Goal: Task Accomplishment & Management: Manage account settings

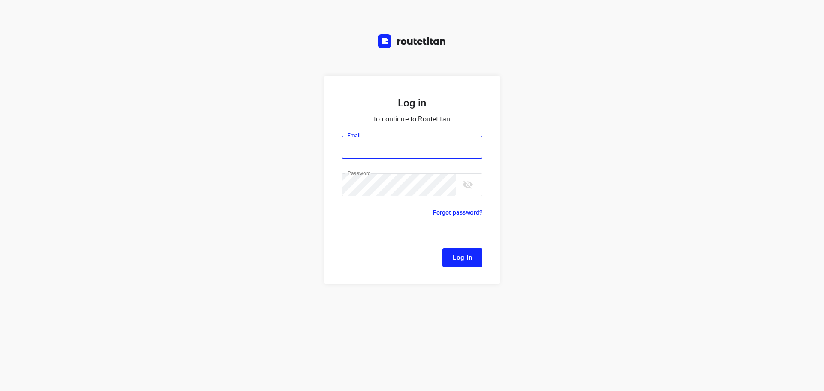
type input "[EMAIL_ADDRESS][DOMAIN_NAME]"
click at [462, 253] on span "Log In" at bounding box center [462, 257] width 19 height 11
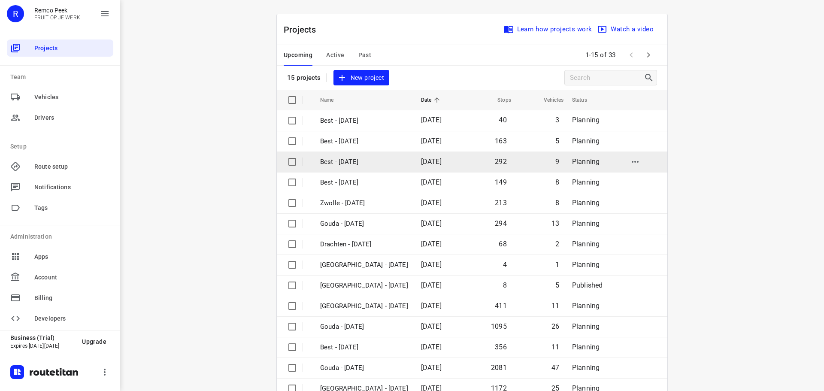
click at [369, 159] on p "Best - [DATE]" at bounding box center [364, 162] width 88 height 10
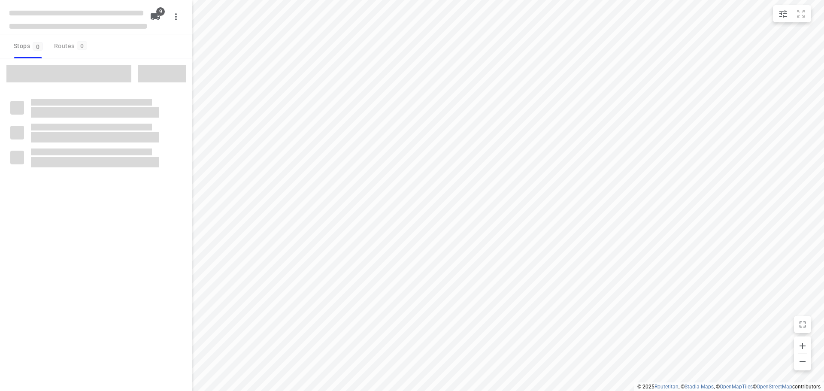
checkbox input "true"
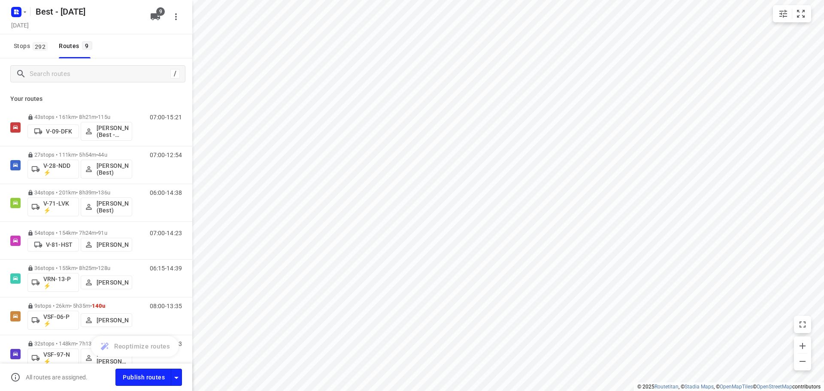
click at [56, 62] on div "/" at bounding box center [96, 73] width 192 height 31
click at [62, 77] on input "Search routes" at bounding box center [107, 73] width 155 height 13
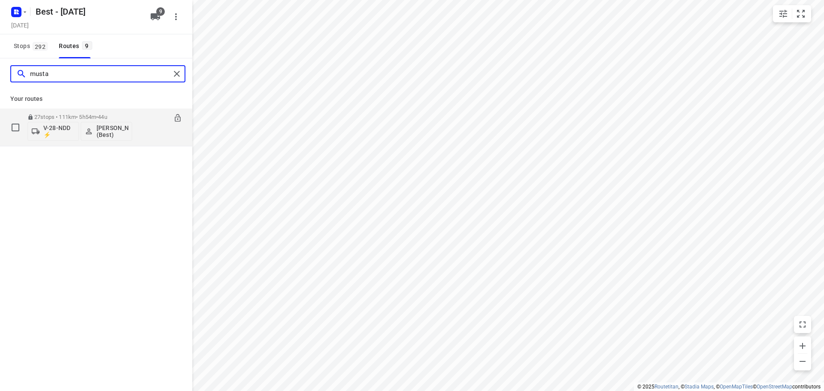
type input "musta"
click at [93, 124] on button "[PERSON_NAME] (Best)" at bounding box center [107, 131] width 52 height 19
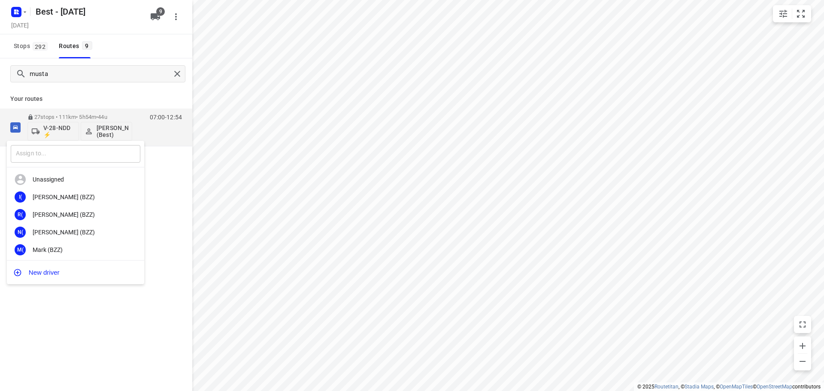
click at [95, 152] on input "text" at bounding box center [76, 154] width 130 height 18
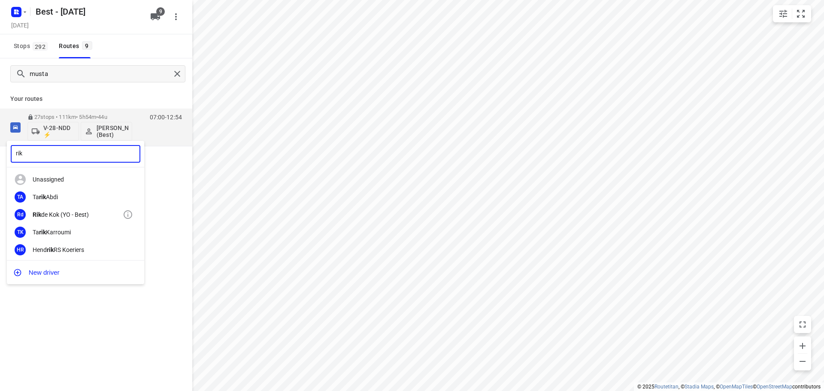
type input "rik"
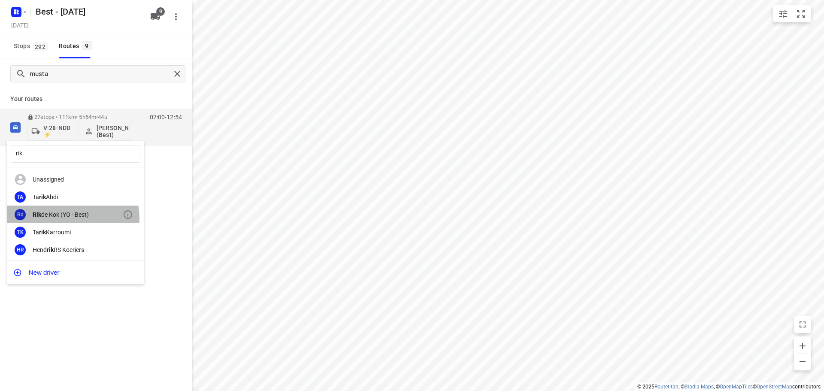
click at [71, 218] on div "[PERSON_NAME] (YO - Best)" at bounding box center [78, 214] width 90 height 7
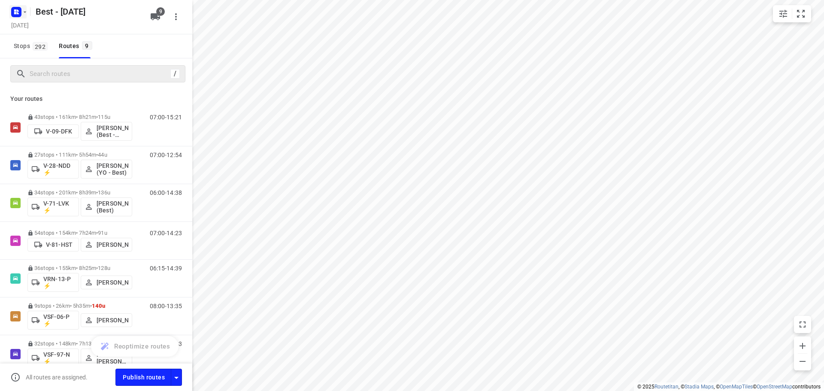
click at [28, 15] on icon "button" at bounding box center [24, 12] width 7 height 7
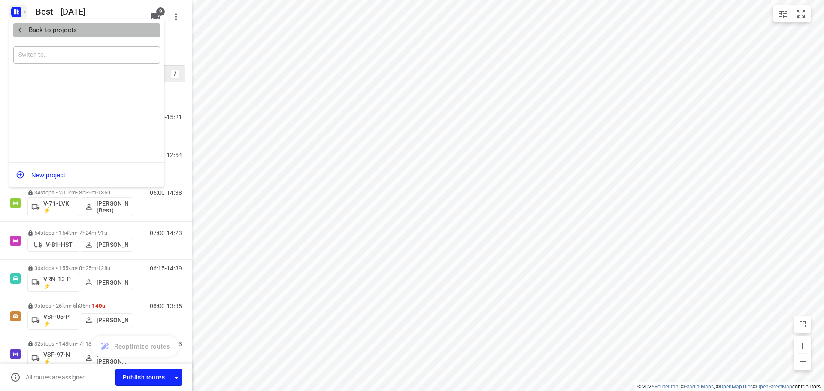
click at [27, 27] on span "Back to projects" at bounding box center [87, 30] width 140 height 10
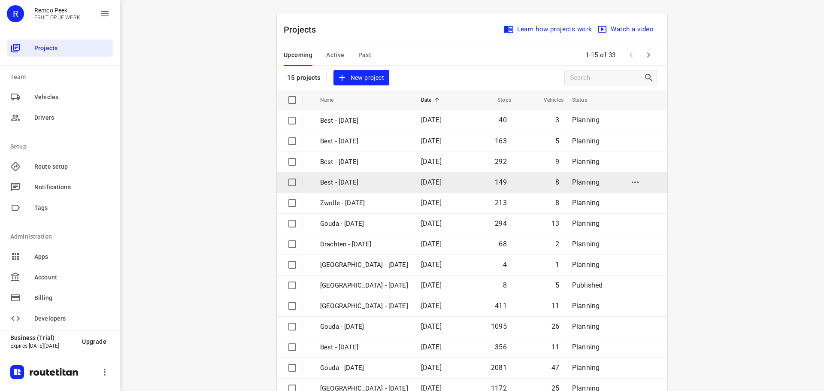
scroll to position [43, 0]
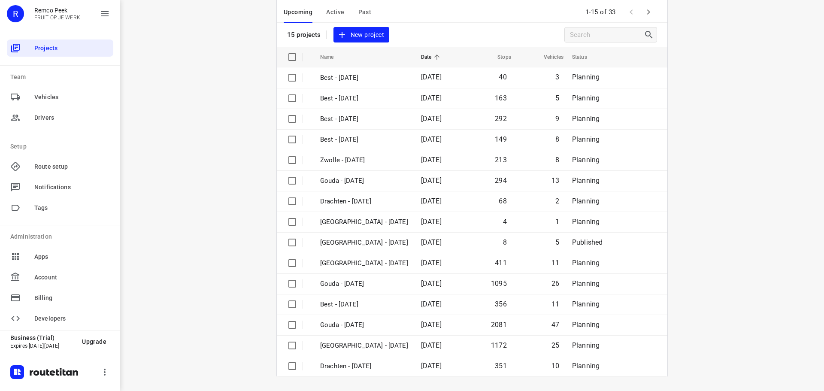
click at [646, 14] on icon "button" at bounding box center [648, 12] width 10 height 10
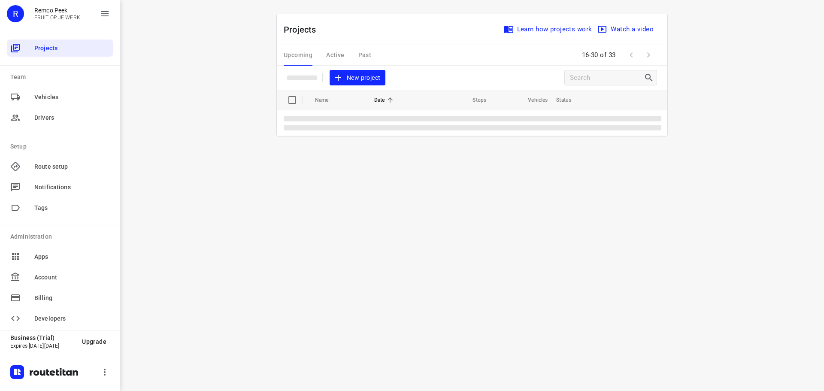
scroll to position [0, 0]
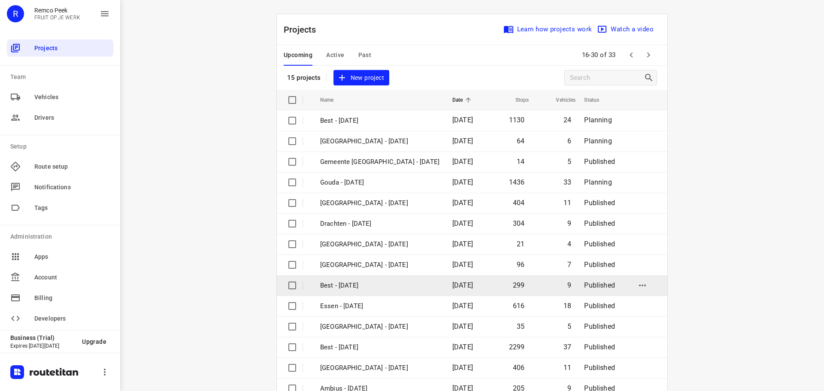
click at [370, 285] on p "Best - [DATE]" at bounding box center [379, 286] width 119 height 10
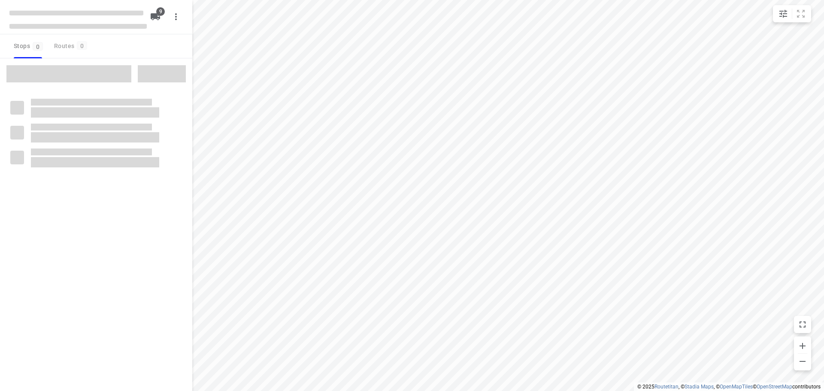
checkbox input "true"
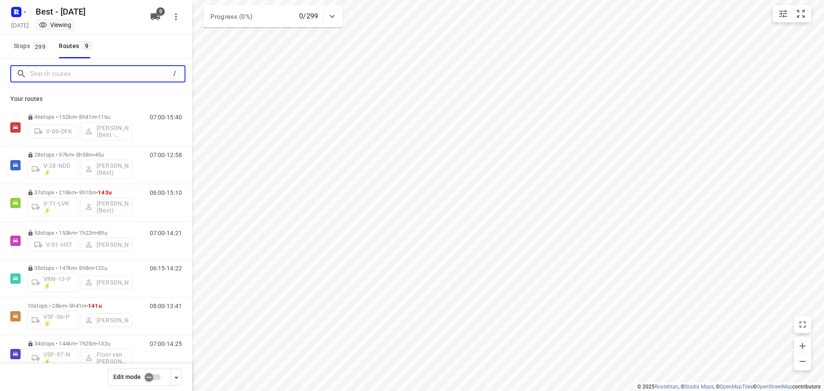
click at [111, 76] on input "Search routes" at bounding box center [100, 73] width 140 height 13
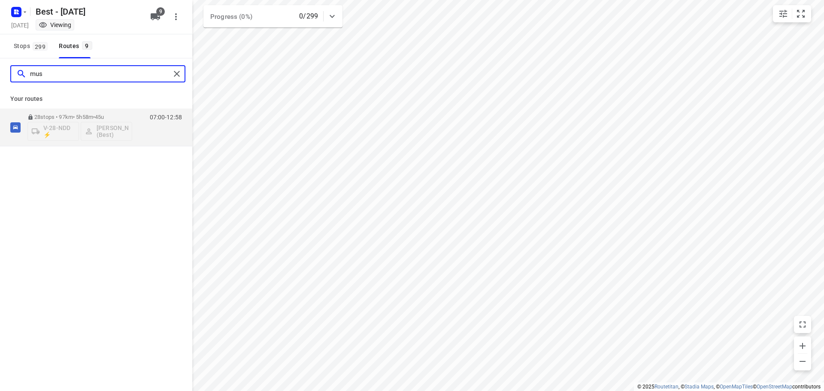
type input "mus"
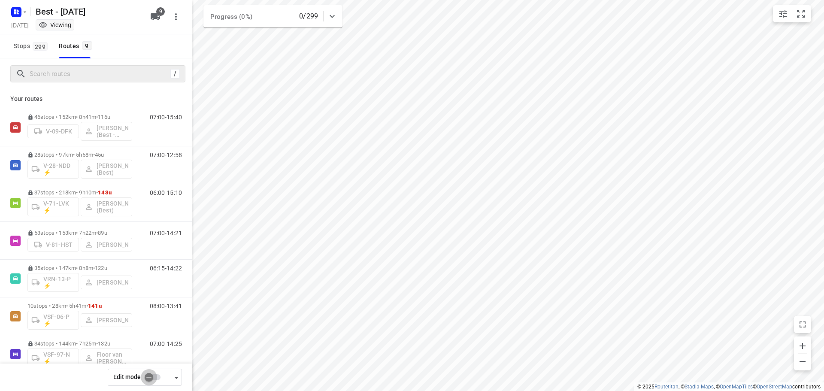
click at [148, 375] on input "checkbox" at bounding box center [148, 377] width 49 height 16
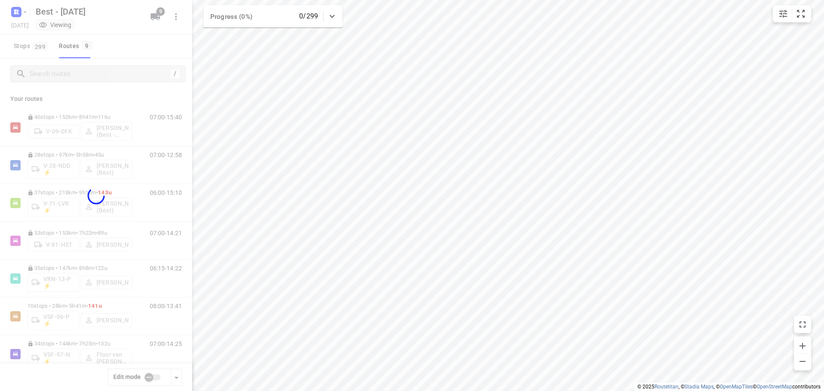
checkbox input "true"
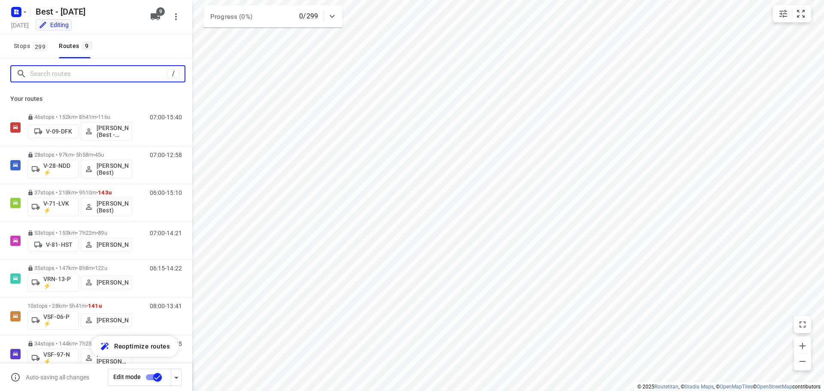
click at [73, 76] on input "Search routes" at bounding box center [98, 73] width 137 height 13
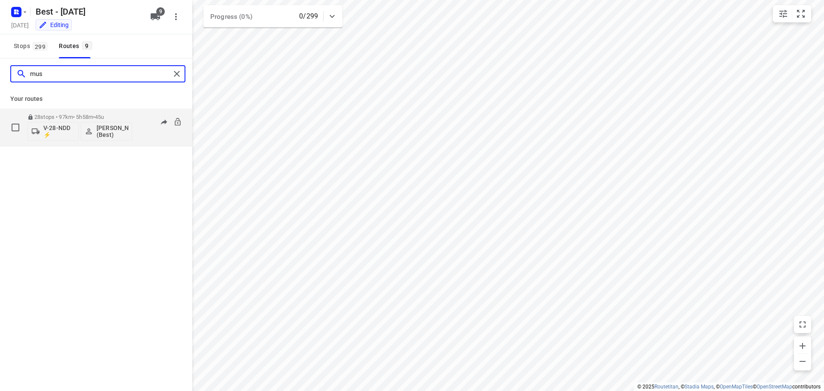
type input "mus"
click at [72, 112] on div "28 stops • 97km • 5h58m • 45u V-28-NDD ⚡ [PERSON_NAME] (Best)" at bounding box center [79, 127] width 105 height 36
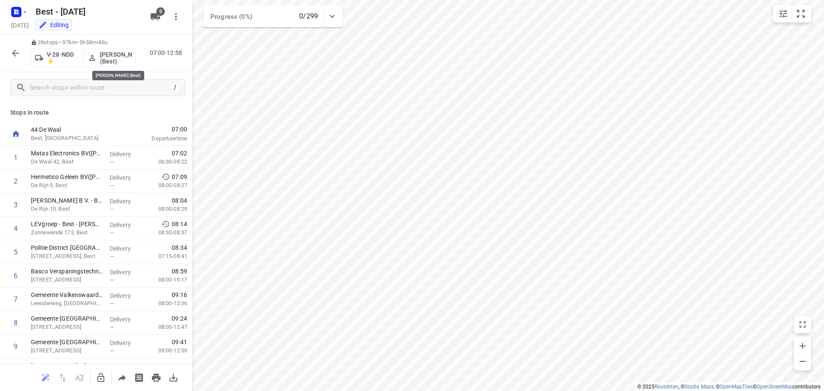
click at [112, 57] on p "[PERSON_NAME] (Best)" at bounding box center [116, 58] width 32 height 14
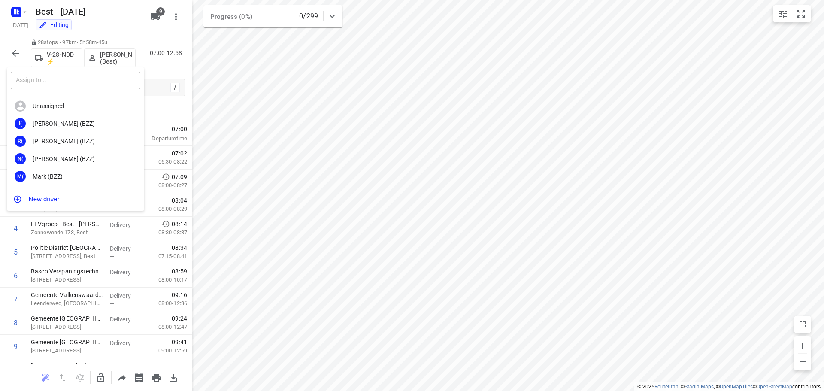
click at [102, 88] on input "text" at bounding box center [76, 81] width 130 height 18
type input "rik"
click at [82, 135] on div "Rd [PERSON_NAME] (YO - Best)" at bounding box center [75, 141] width 137 height 18
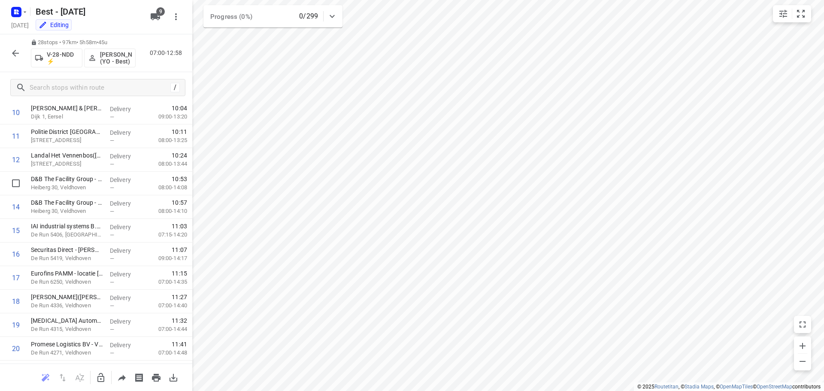
scroll to position [215, 0]
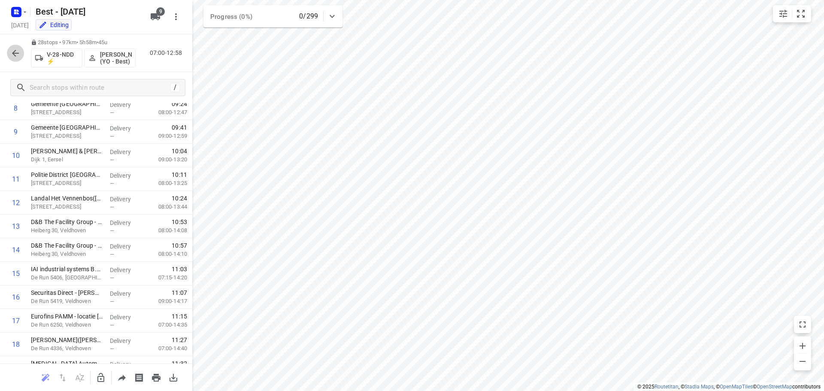
click at [17, 58] on button "button" at bounding box center [15, 53] width 17 height 17
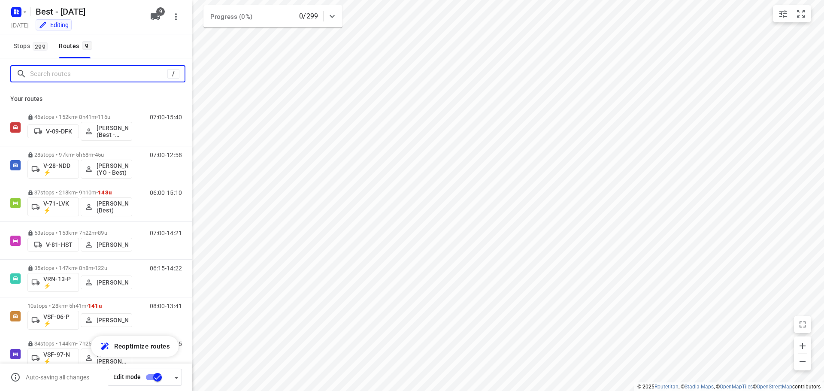
click at [66, 76] on input "Search routes" at bounding box center [98, 73] width 137 height 13
click at [156, 378] on input "checkbox" at bounding box center [157, 377] width 49 height 16
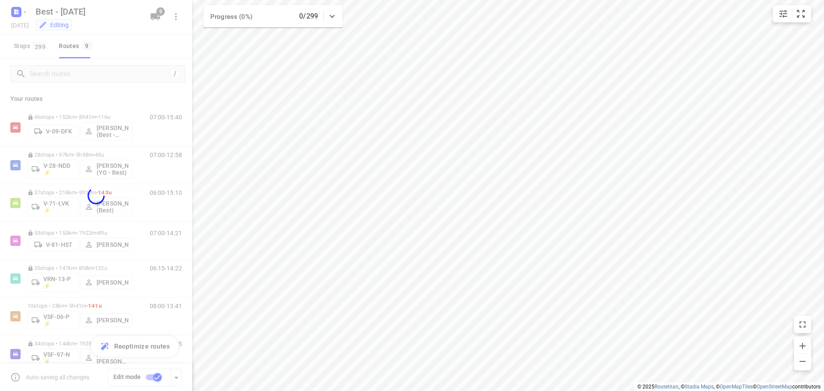
checkbox input "false"
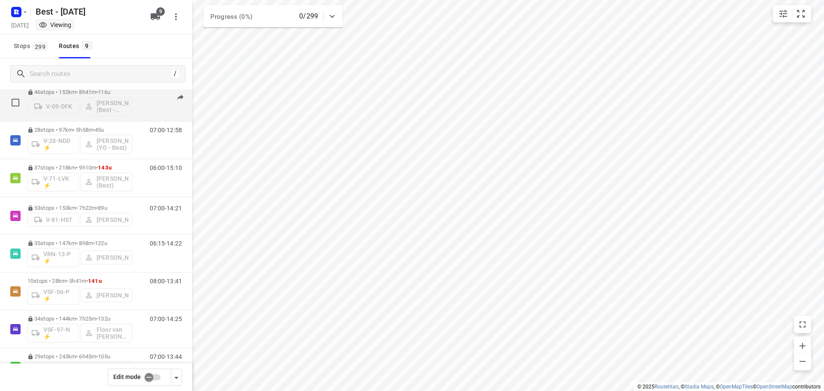
scroll to position [0, 0]
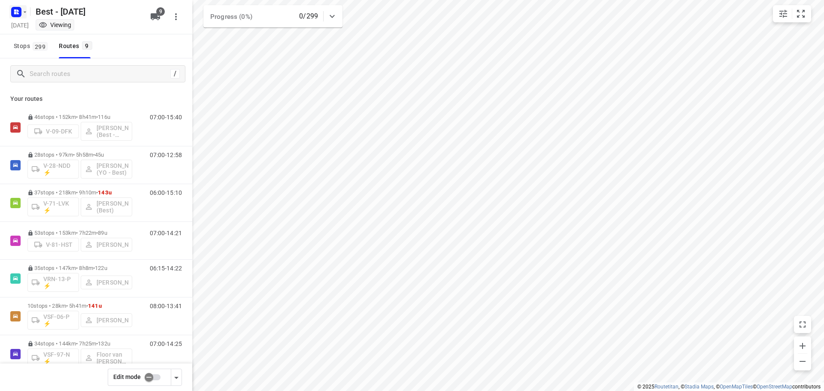
click at [25, 16] on button "button" at bounding box center [17, 12] width 17 height 14
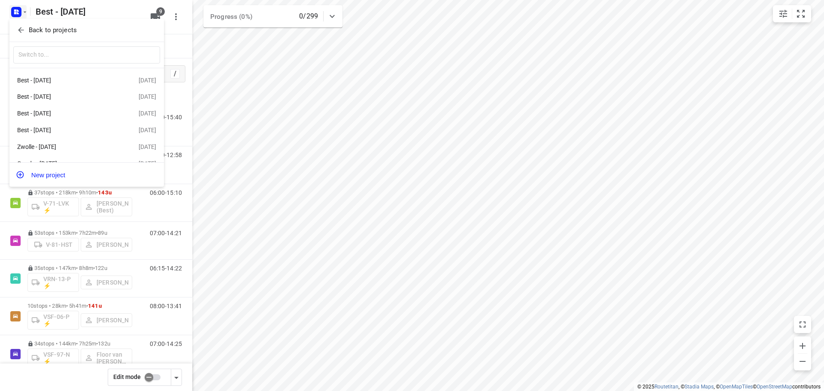
click at [29, 31] on p "Back to projects" at bounding box center [53, 30] width 48 height 10
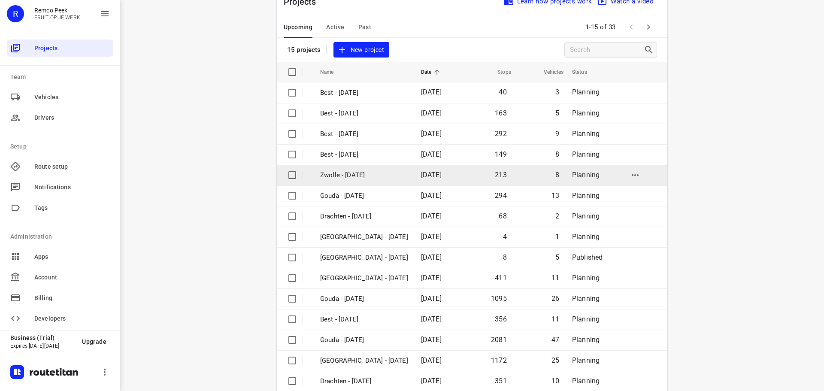
scroll to position [43, 0]
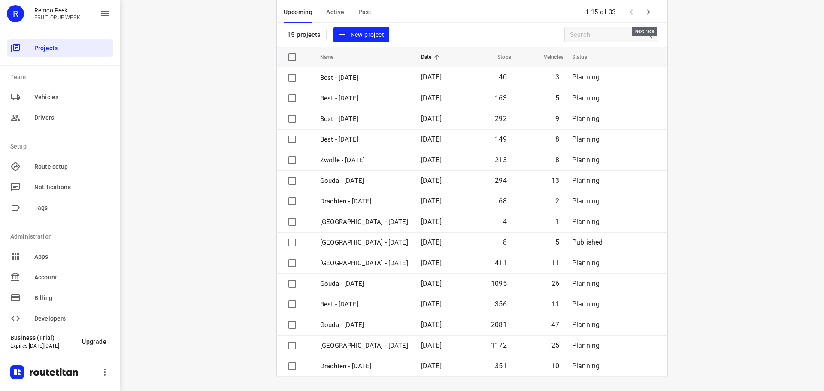
click at [643, 8] on icon "button" at bounding box center [648, 12] width 10 height 10
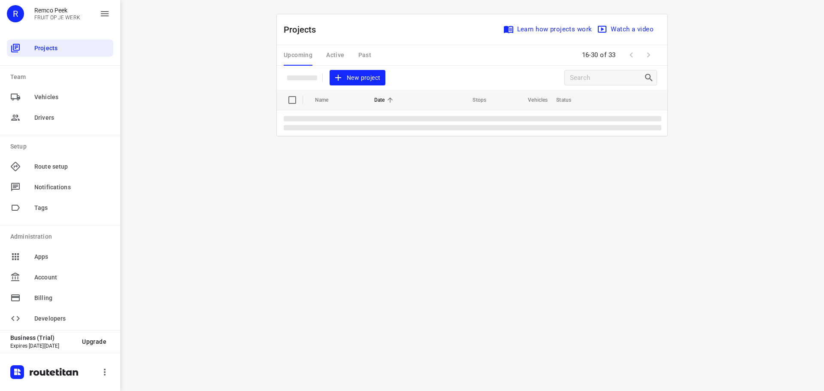
scroll to position [0, 0]
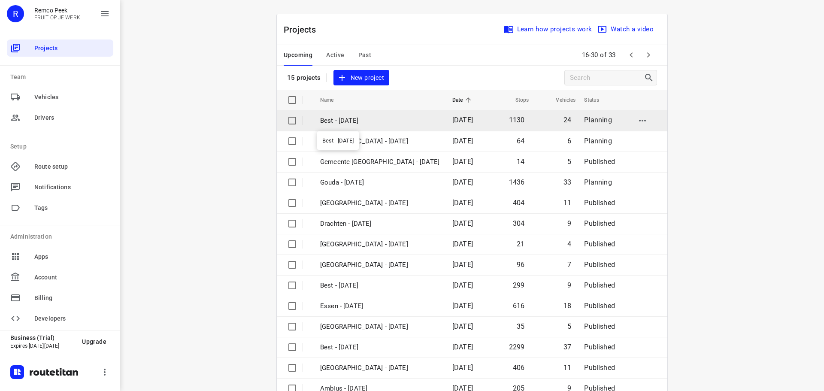
click at [385, 118] on p "Best - [DATE]" at bounding box center [379, 121] width 119 height 10
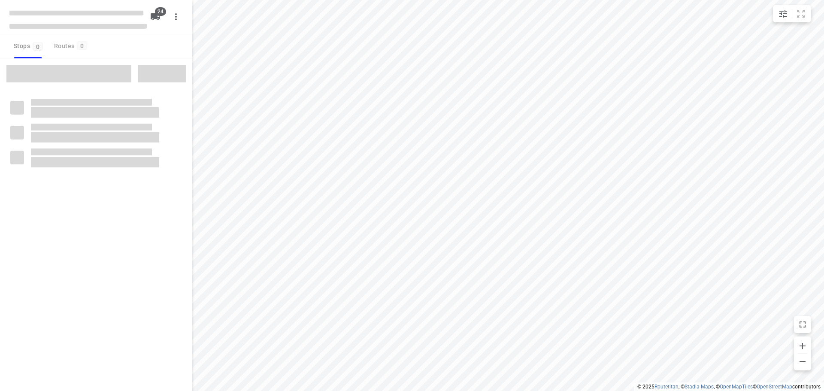
checkbox input "true"
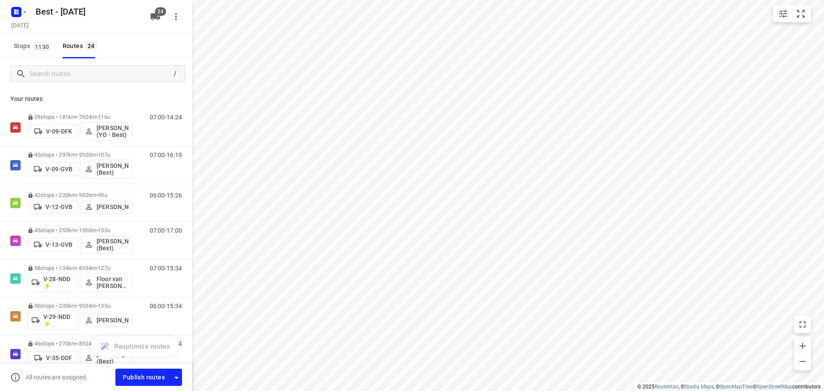
click at [116, 83] on div "/" at bounding box center [96, 73] width 192 height 31
click at [113, 77] on input "Search routes" at bounding box center [107, 73] width 155 height 13
click at [6, 9] on div "Best - [DATE] [DATE]" at bounding box center [96, 17] width 192 height 34
click at [15, 9] on rect "button" at bounding box center [16, 12] width 10 height 10
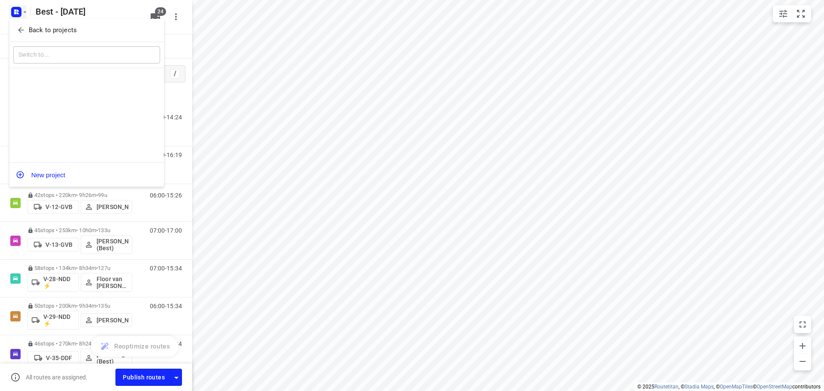
click at [25, 26] on span "Back to projects" at bounding box center [87, 30] width 140 height 10
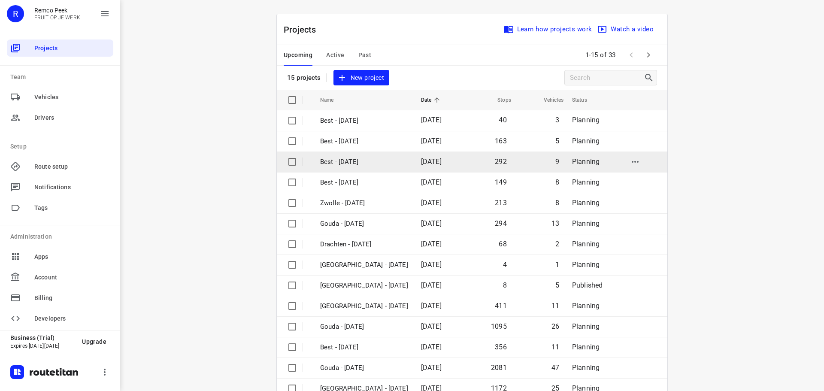
click at [378, 165] on p "Best - [DATE]" at bounding box center [364, 162] width 88 height 10
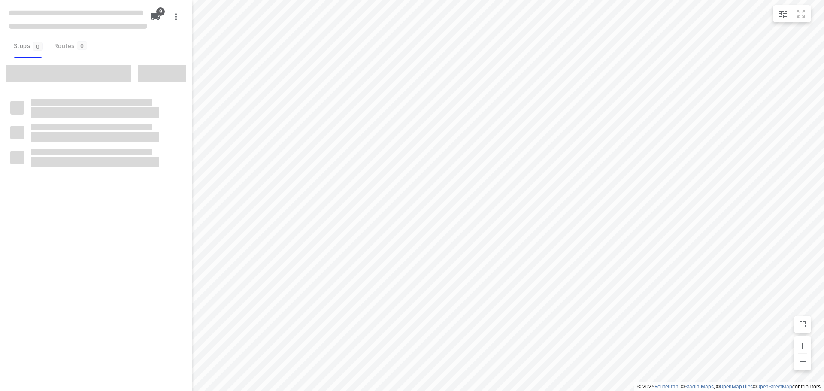
checkbox input "true"
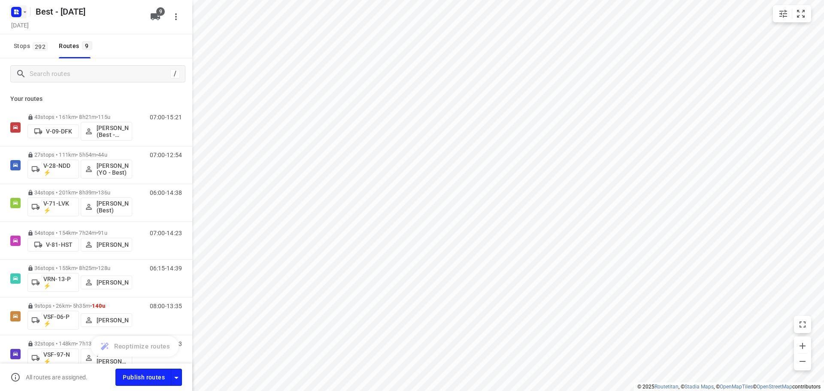
click at [18, 8] on rect "button" at bounding box center [16, 12] width 10 height 10
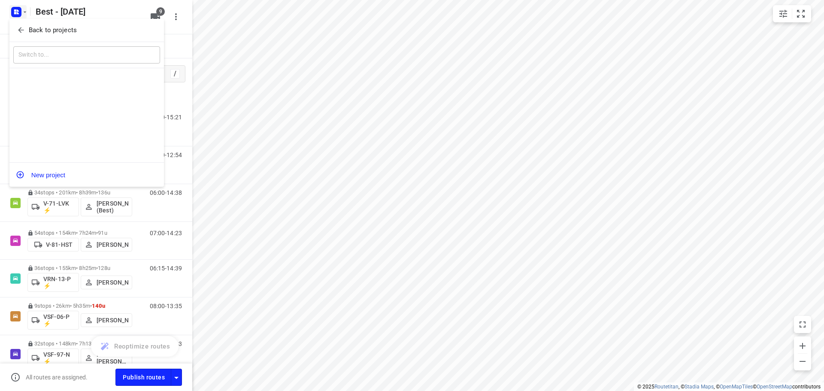
drag, startPoint x: 18, startPoint y: 8, endPoint x: 41, endPoint y: 29, distance: 31.6
click at [33, 29] on p "Back to projects" at bounding box center [53, 30] width 48 height 10
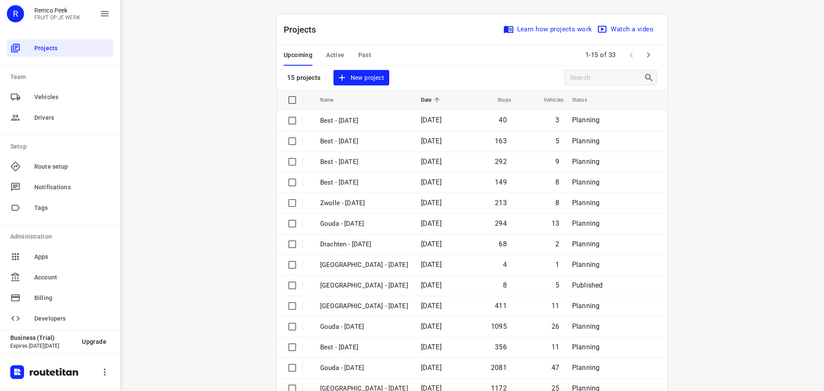
click at [330, 50] on span "Active" at bounding box center [335, 55] width 18 height 11
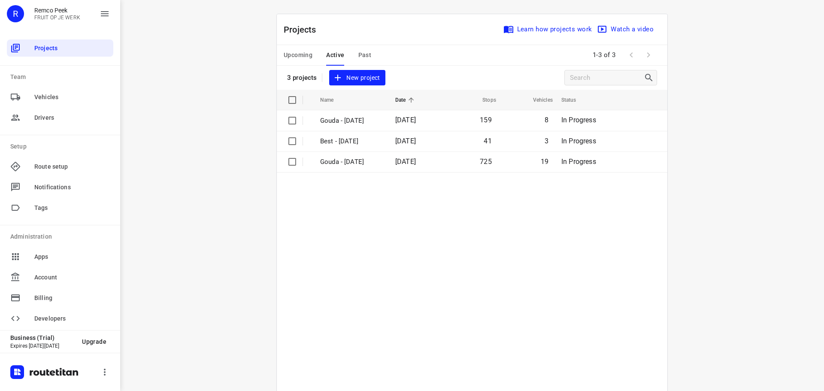
click at [185, 132] on div "i © 2025 Routetitan , © Stadia Maps , © OpenMapTiles © OpenStreetMap contributo…" at bounding box center [472, 195] width 704 height 391
click at [288, 61] on button "Upcoming" at bounding box center [298, 55] width 29 height 21
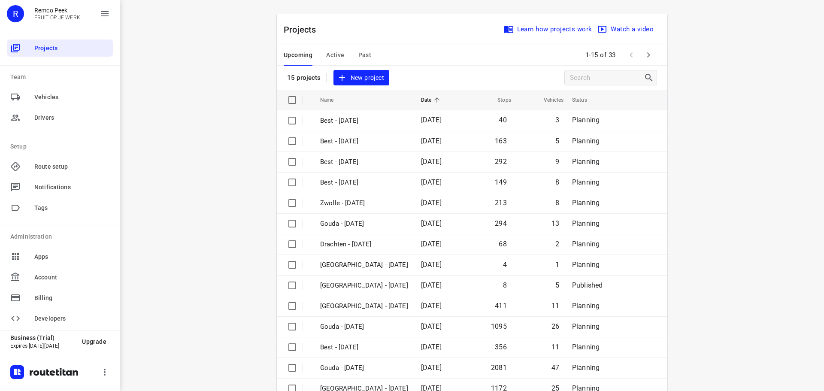
click at [711, 148] on div "i © 2025 Routetitan , © Stadia Maps , © OpenMapTiles © OpenStreetMap contributo…" at bounding box center [472, 195] width 704 height 391
click at [335, 54] on span "Active" at bounding box center [335, 55] width 18 height 11
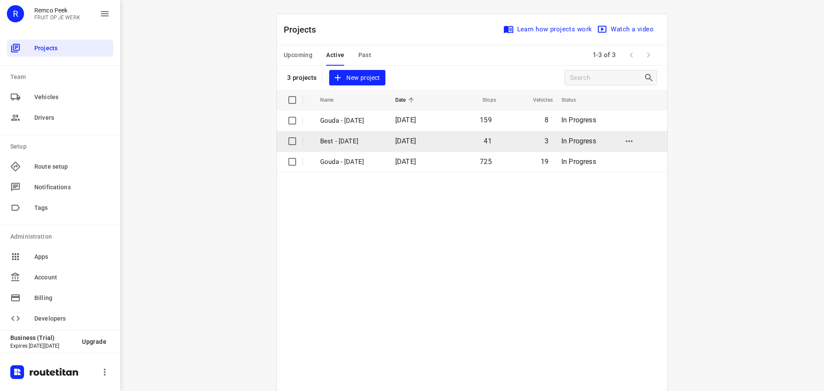
click at [363, 145] on p "Best - [DATE]" at bounding box center [351, 141] width 62 height 10
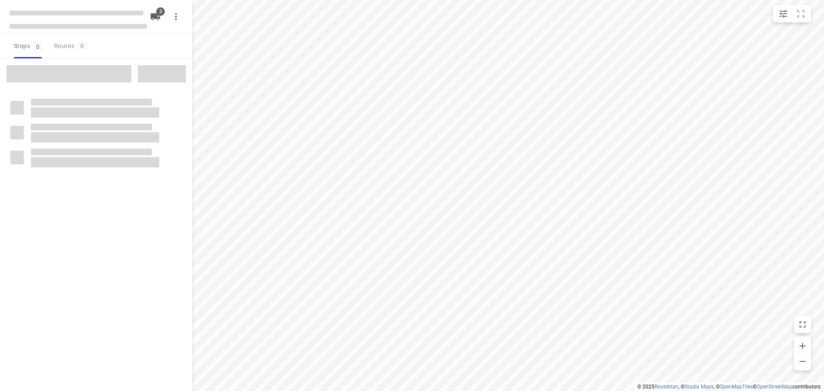
checkbox input "true"
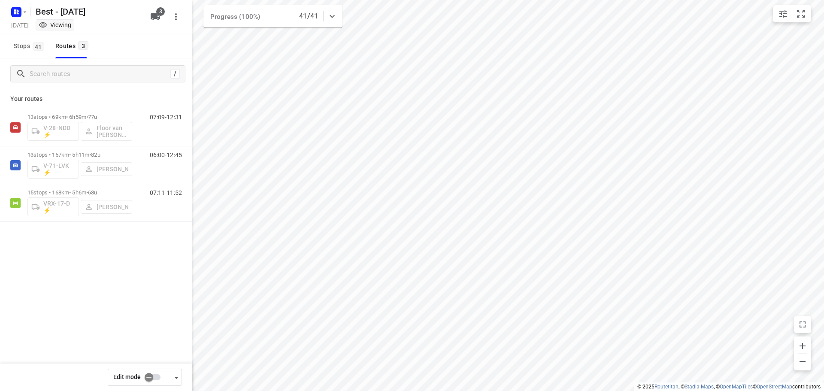
click at [338, 23] on div "Progress (100%) 41/41" at bounding box center [272, 16] width 139 height 22
click at [338, 23] on div at bounding box center [332, 19] width 17 height 17
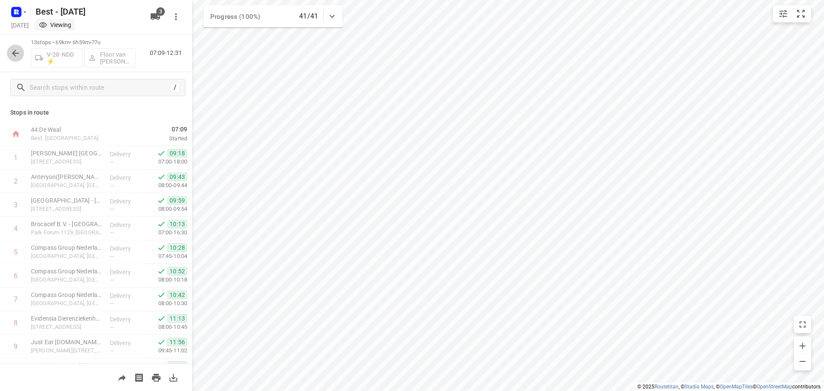
click at [18, 52] on icon "button" at bounding box center [15, 53] width 10 height 10
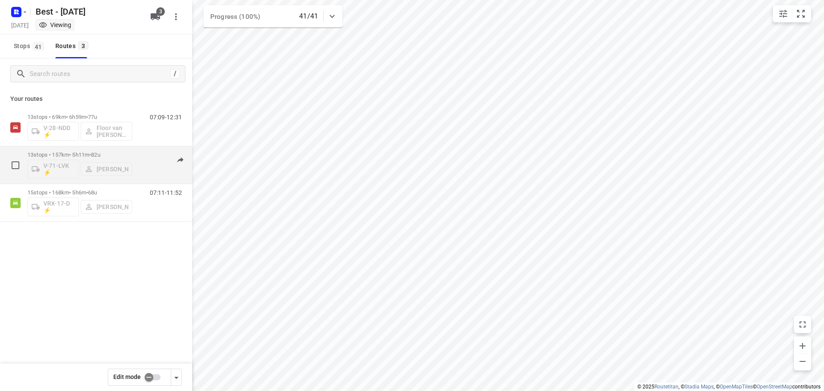
click at [82, 153] on p "13 stops • 157km • 5h11m • 82u" at bounding box center [79, 154] width 105 height 6
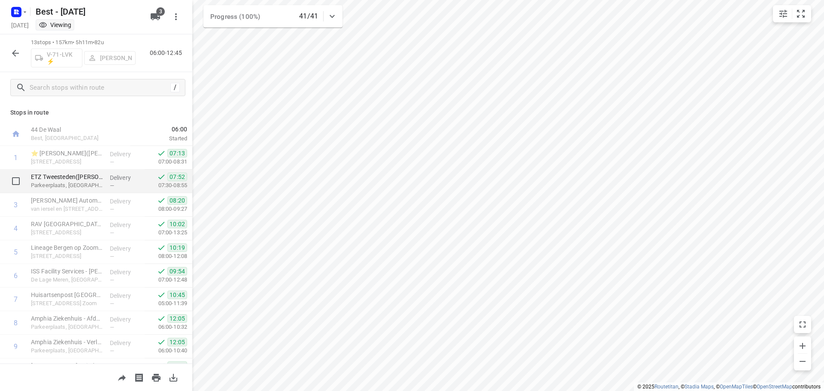
scroll to position [113, 0]
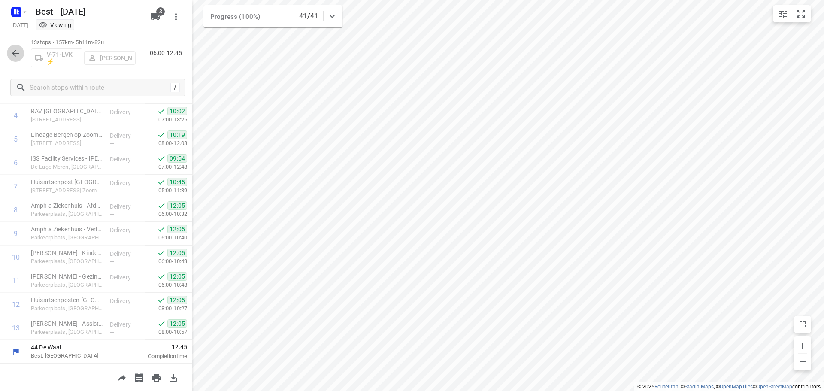
click at [9, 53] on button "button" at bounding box center [15, 53] width 17 height 17
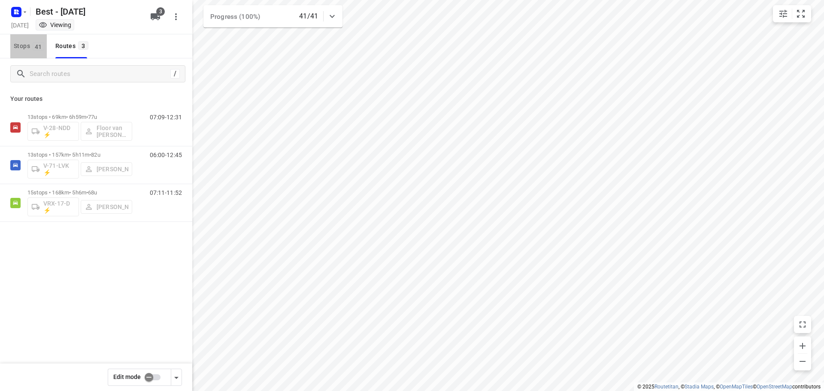
click at [24, 42] on span "Stops 41" at bounding box center [30, 46] width 33 height 11
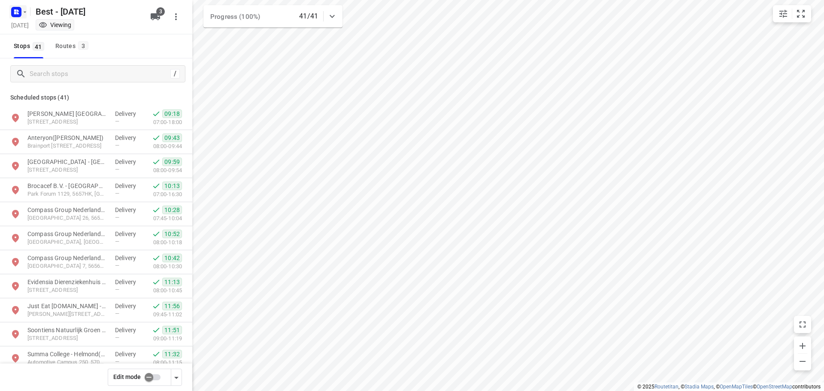
click at [23, 15] on icon "button" at bounding box center [24, 12] width 7 height 7
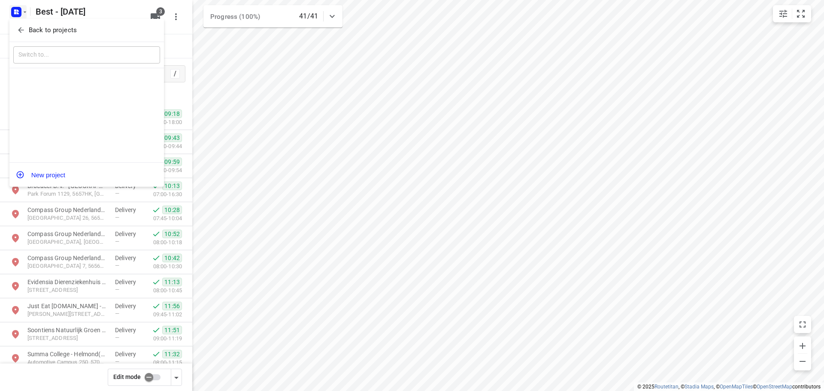
click at [39, 35] on button "Back to projects" at bounding box center [86, 30] width 147 height 14
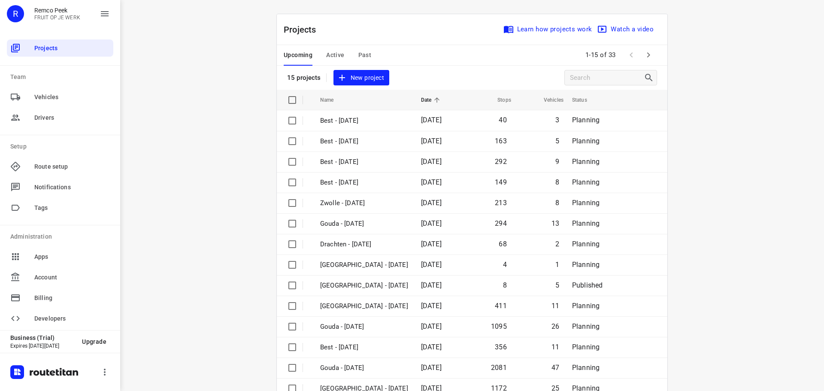
click at [326, 57] on span "Active" at bounding box center [335, 55] width 18 height 11
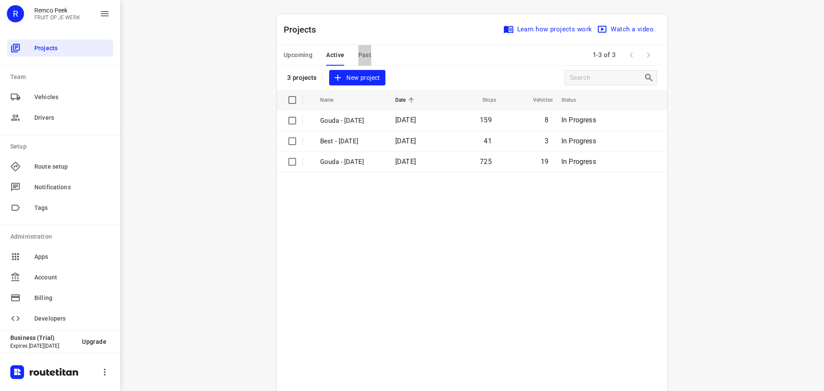
click at [362, 52] on span "Past" at bounding box center [364, 55] width 13 height 11
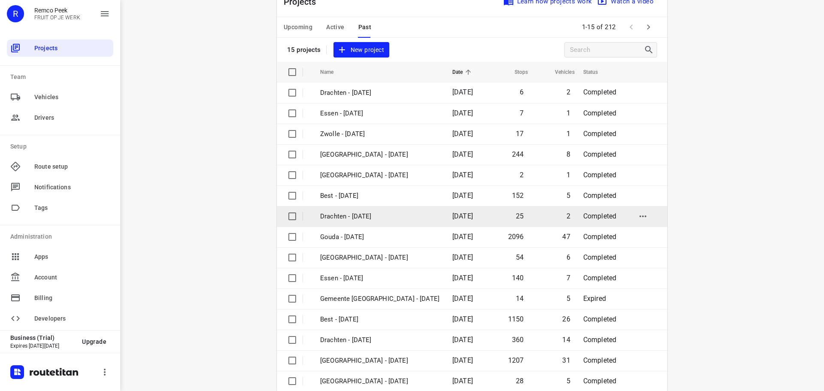
scroll to position [43, 0]
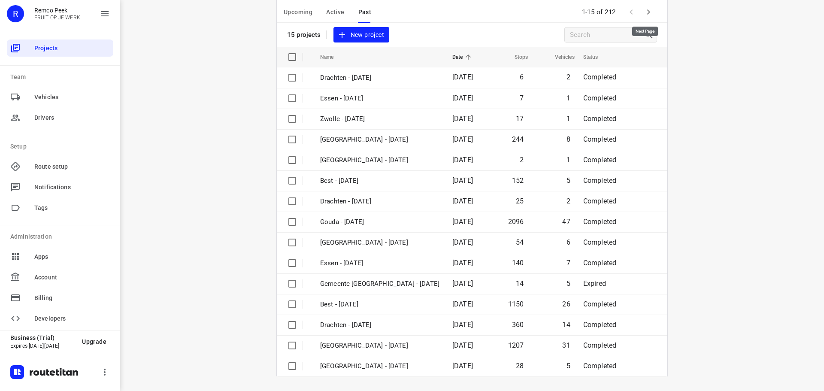
click at [645, 15] on icon "button" at bounding box center [648, 12] width 10 height 10
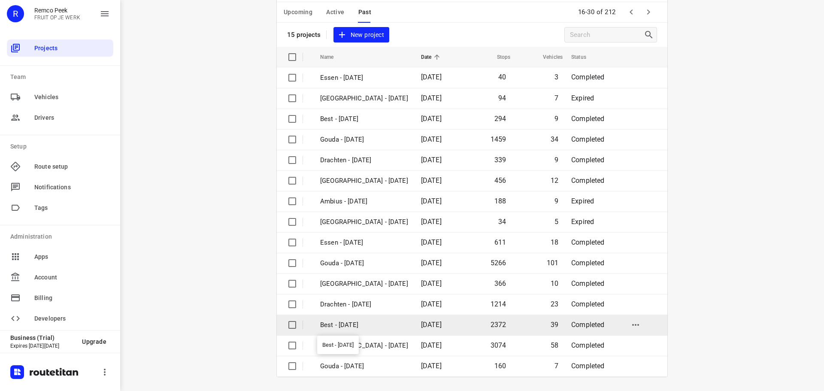
click at [338, 326] on p "Best - [DATE]" at bounding box center [364, 325] width 88 height 10
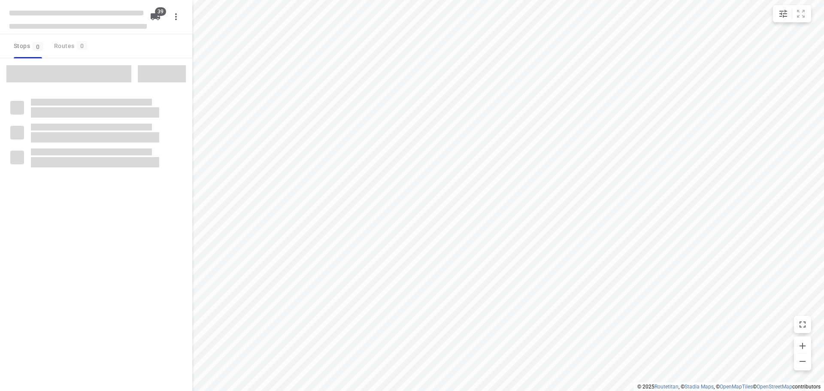
checkbox input "true"
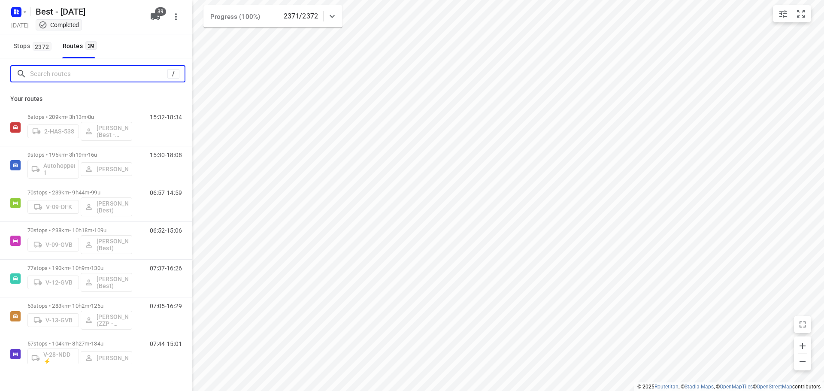
click at [115, 78] on input "Search routes" at bounding box center [98, 73] width 137 height 13
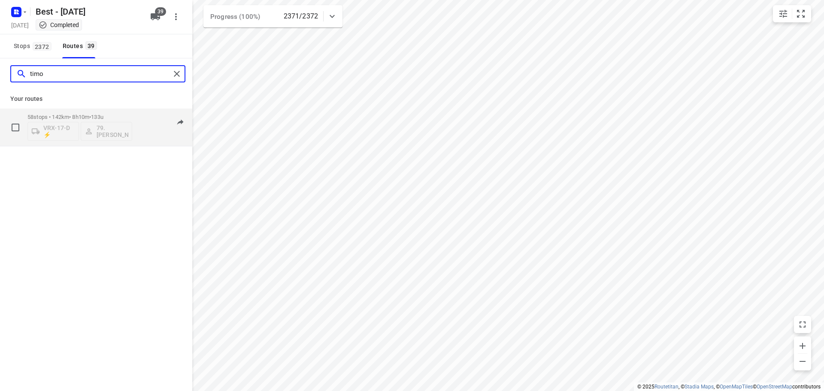
type input "timo"
click at [81, 116] on p "58 stops • 142km • 8h10m • 133u" at bounding box center [79, 117] width 105 height 6
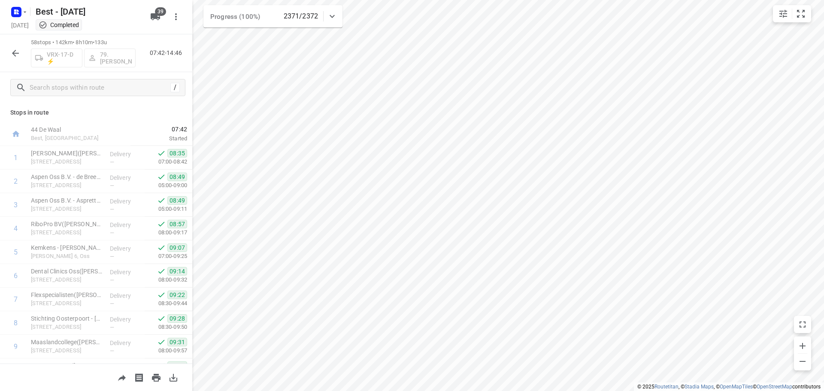
click at [20, 53] on icon "button" at bounding box center [15, 53] width 10 height 10
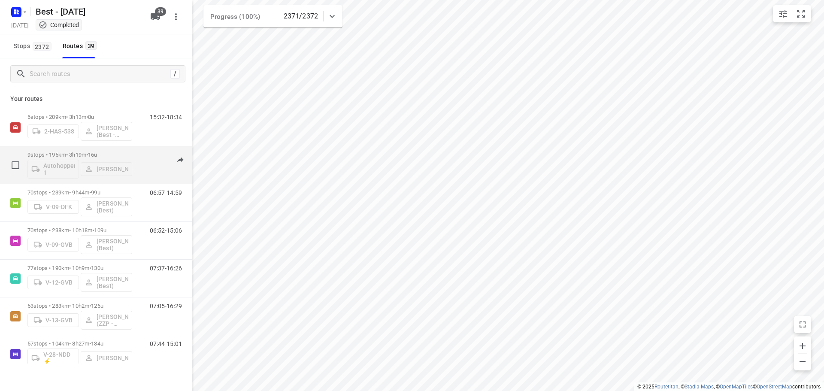
click at [45, 146] on div "9 stops • 195km • 3h19m • 16u Autohopper 1 [PERSON_NAME] 15:30-18:08" at bounding box center [96, 165] width 192 height 38
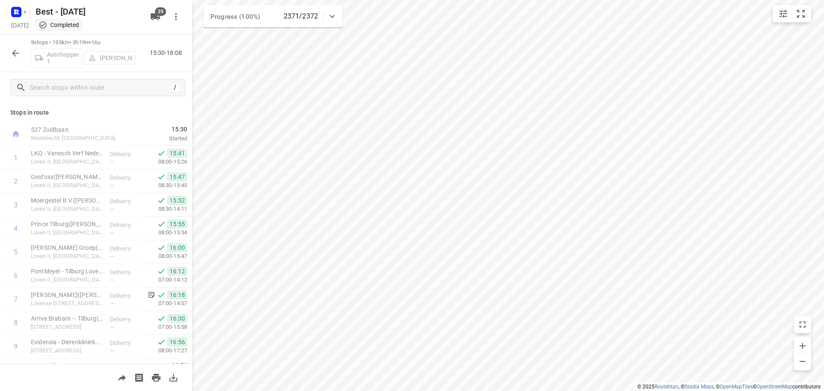
click at [15, 56] on icon "button" at bounding box center [15, 53] width 10 height 10
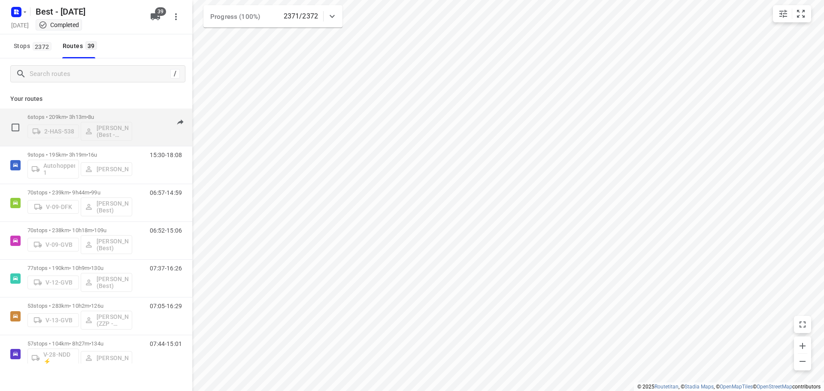
click at [47, 115] on p "6 stops • 209km • 3h13m • 8u" at bounding box center [79, 117] width 105 height 6
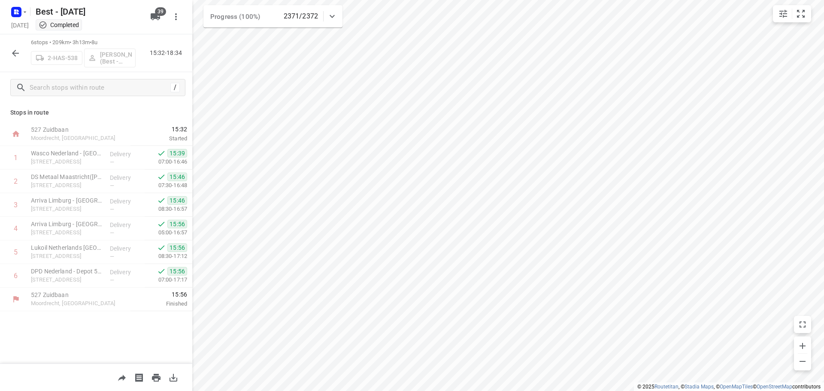
click at [13, 59] on button "button" at bounding box center [15, 53] width 17 height 17
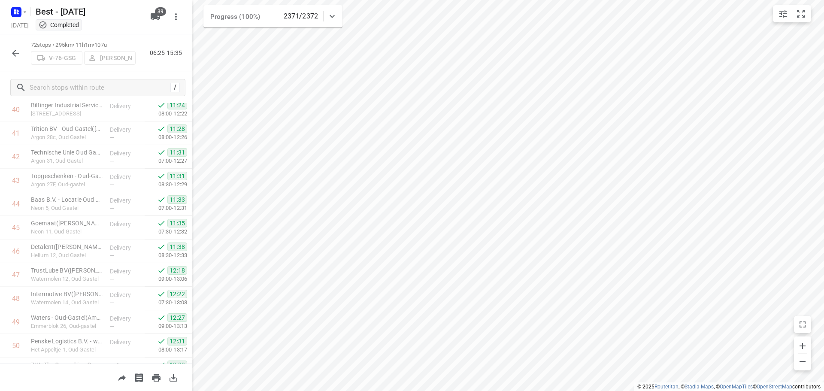
scroll to position [862, 0]
